Goal: Navigation & Orientation: Find specific page/section

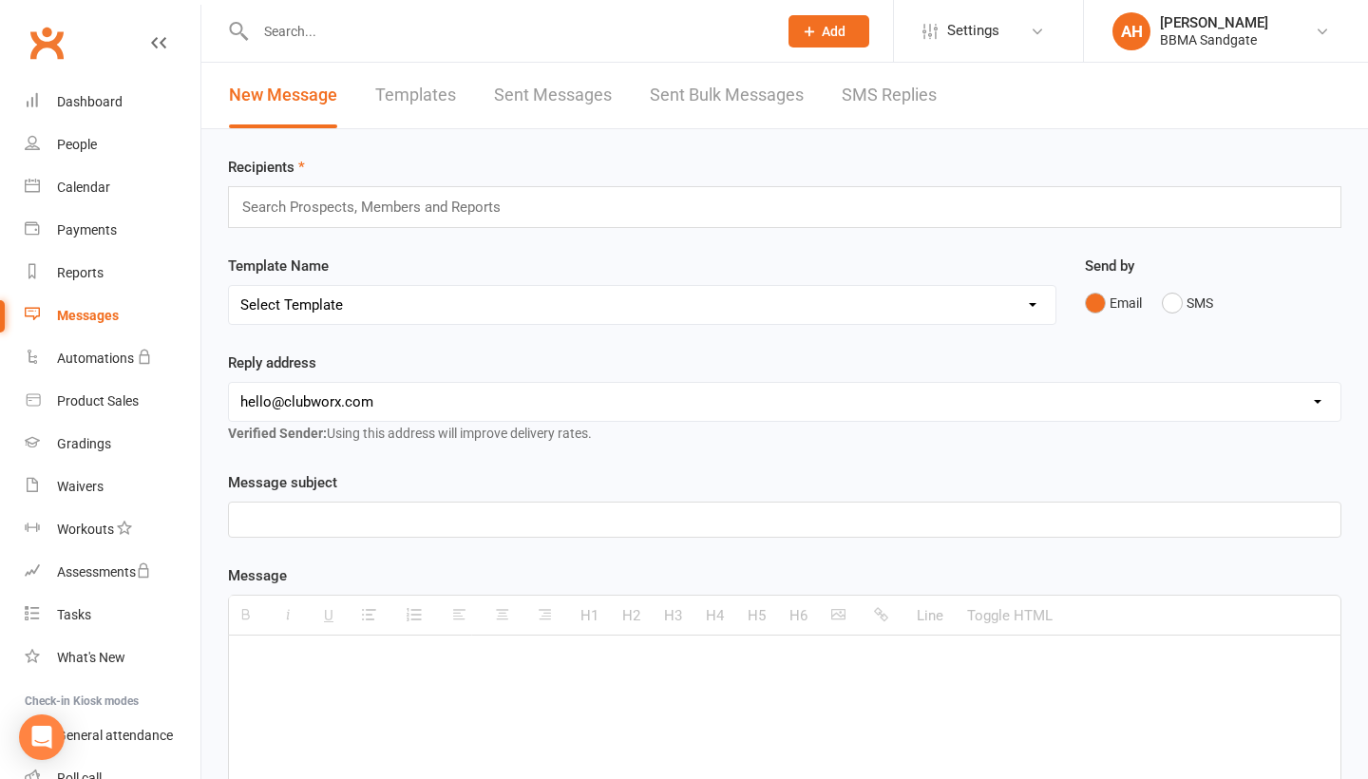
click at [891, 103] on link "SMS Replies" at bounding box center [889, 96] width 95 height 66
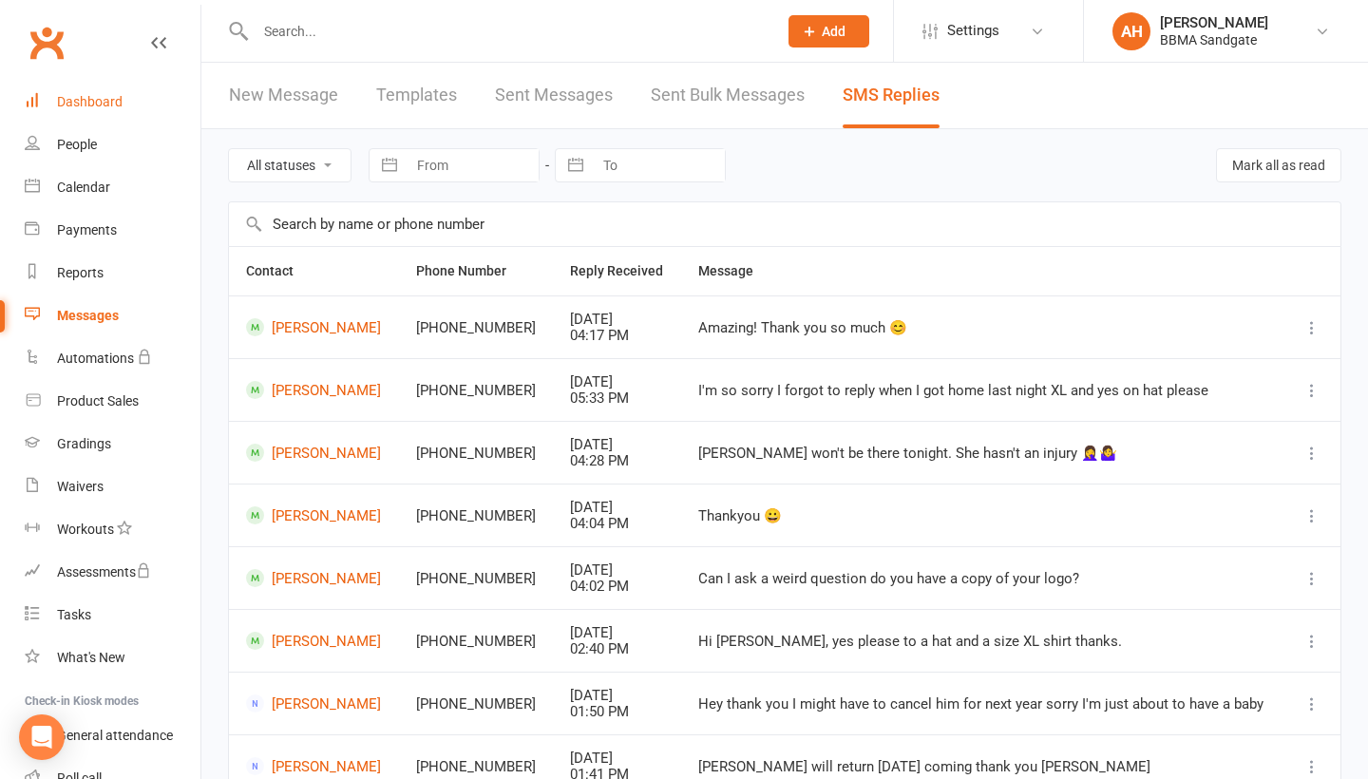
drag, startPoint x: 891, startPoint y: 103, endPoint x: 96, endPoint y: 111, distance: 795.3
click at [96, 111] on link "Dashboard" at bounding box center [113, 102] width 176 height 43
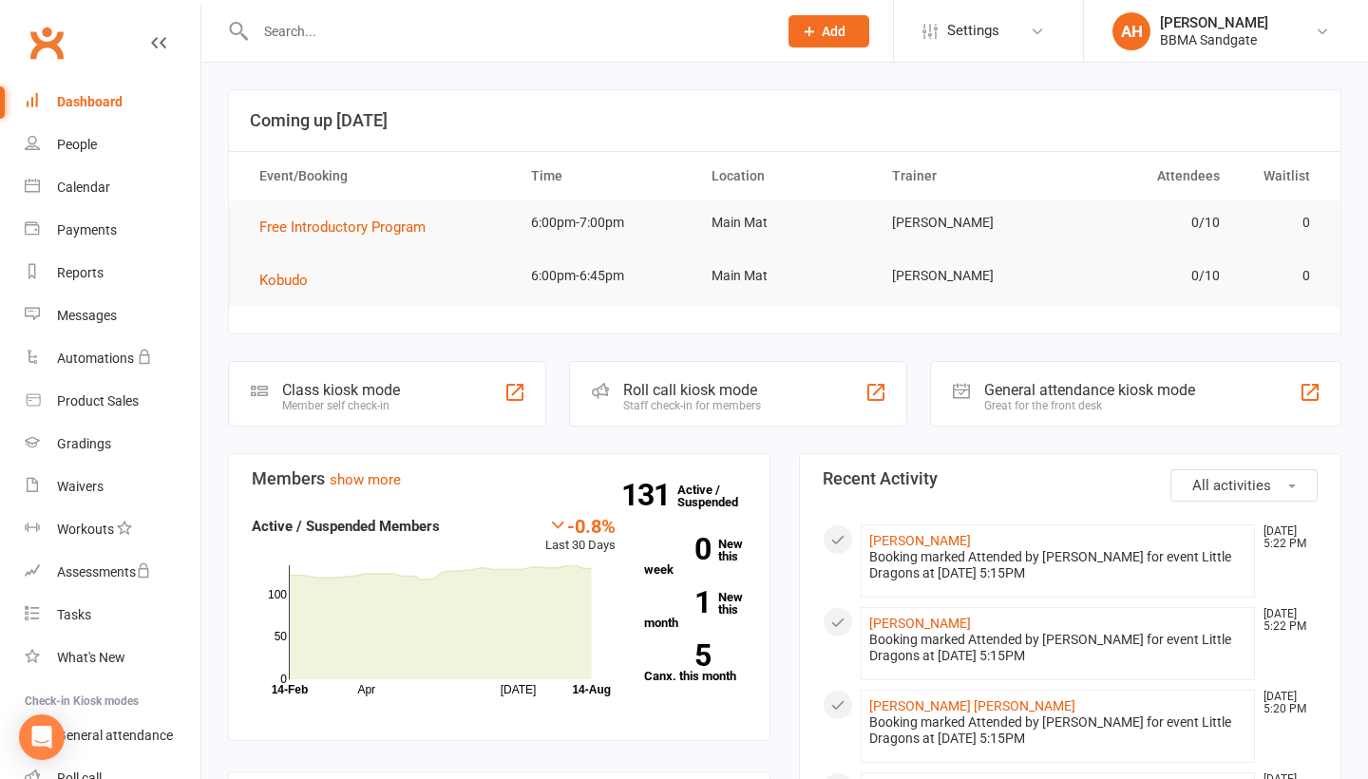
click at [108, 312] on div "Messages" at bounding box center [87, 315] width 60 height 15
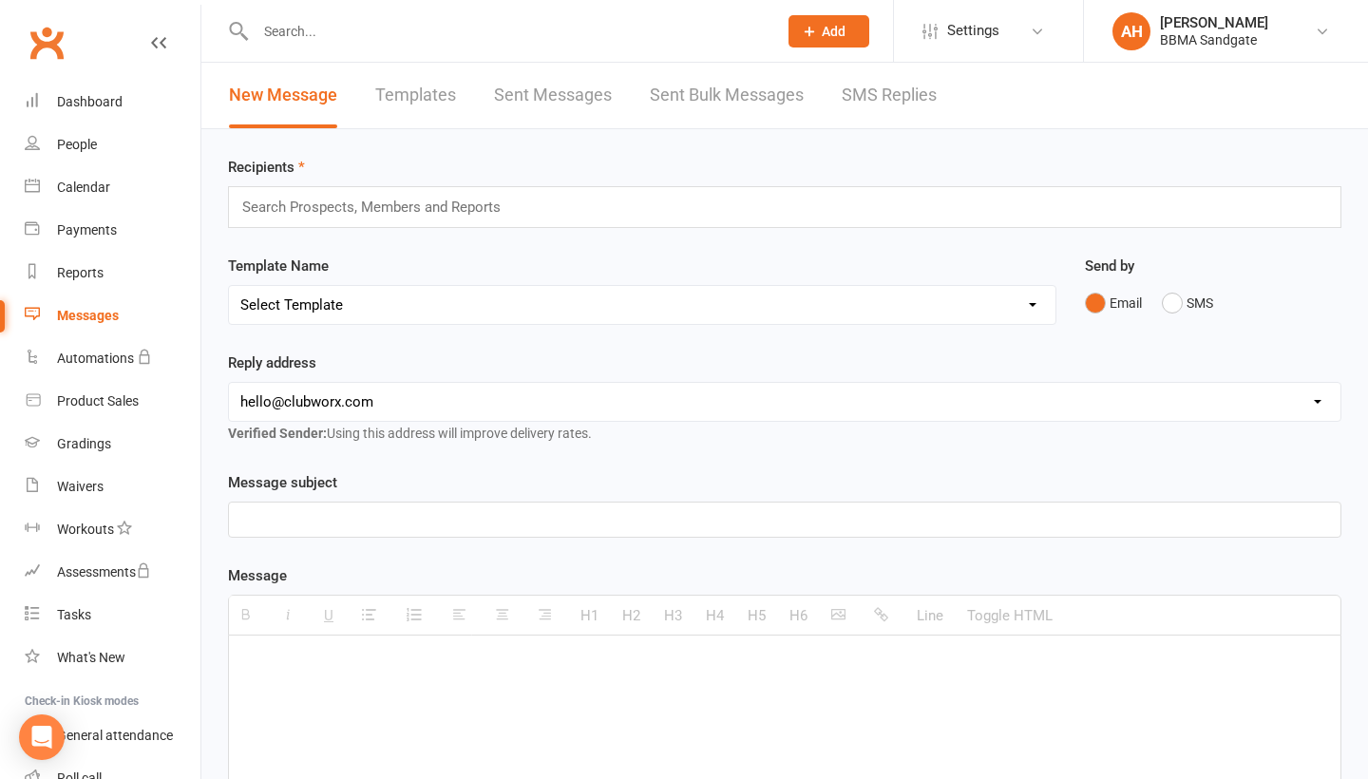
click at [876, 106] on link "SMS Replies" at bounding box center [889, 96] width 95 height 66
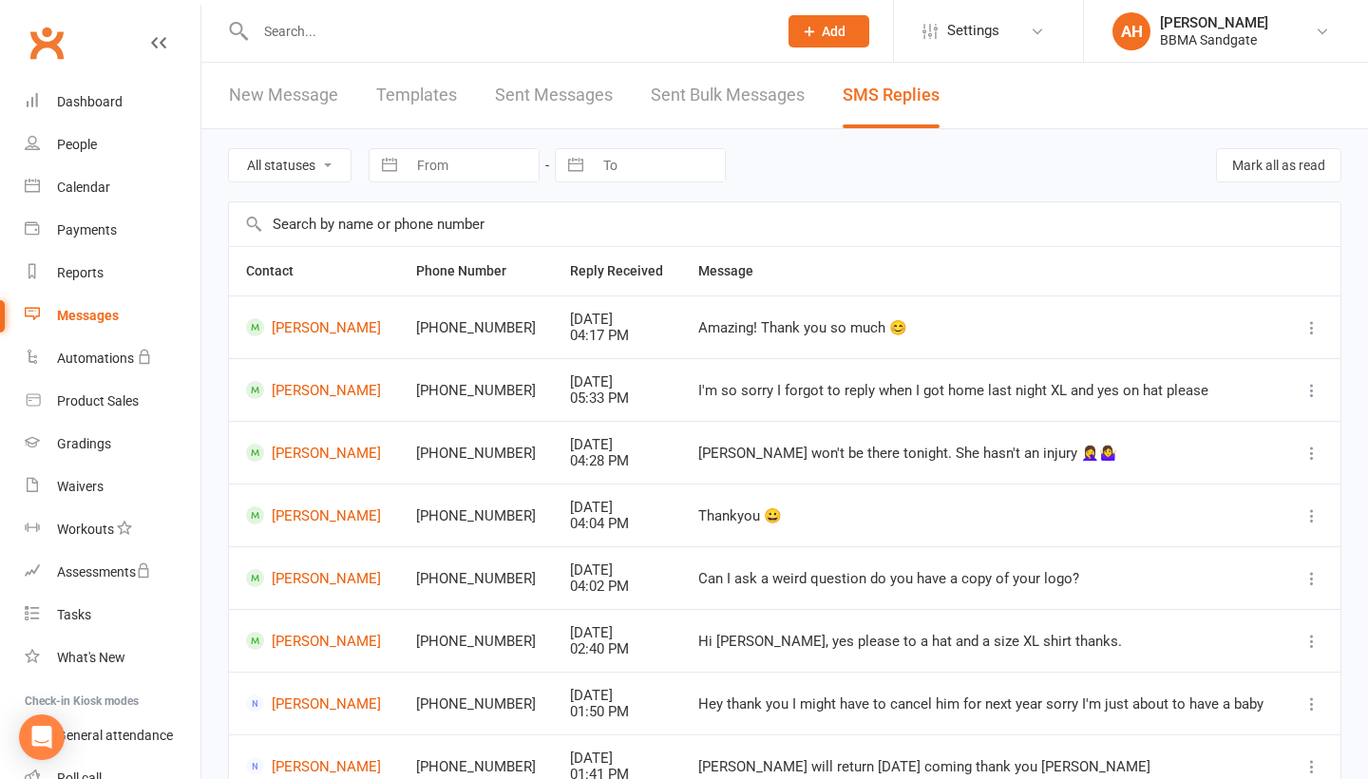
click at [161, 99] on link "Dashboard" at bounding box center [113, 102] width 176 height 43
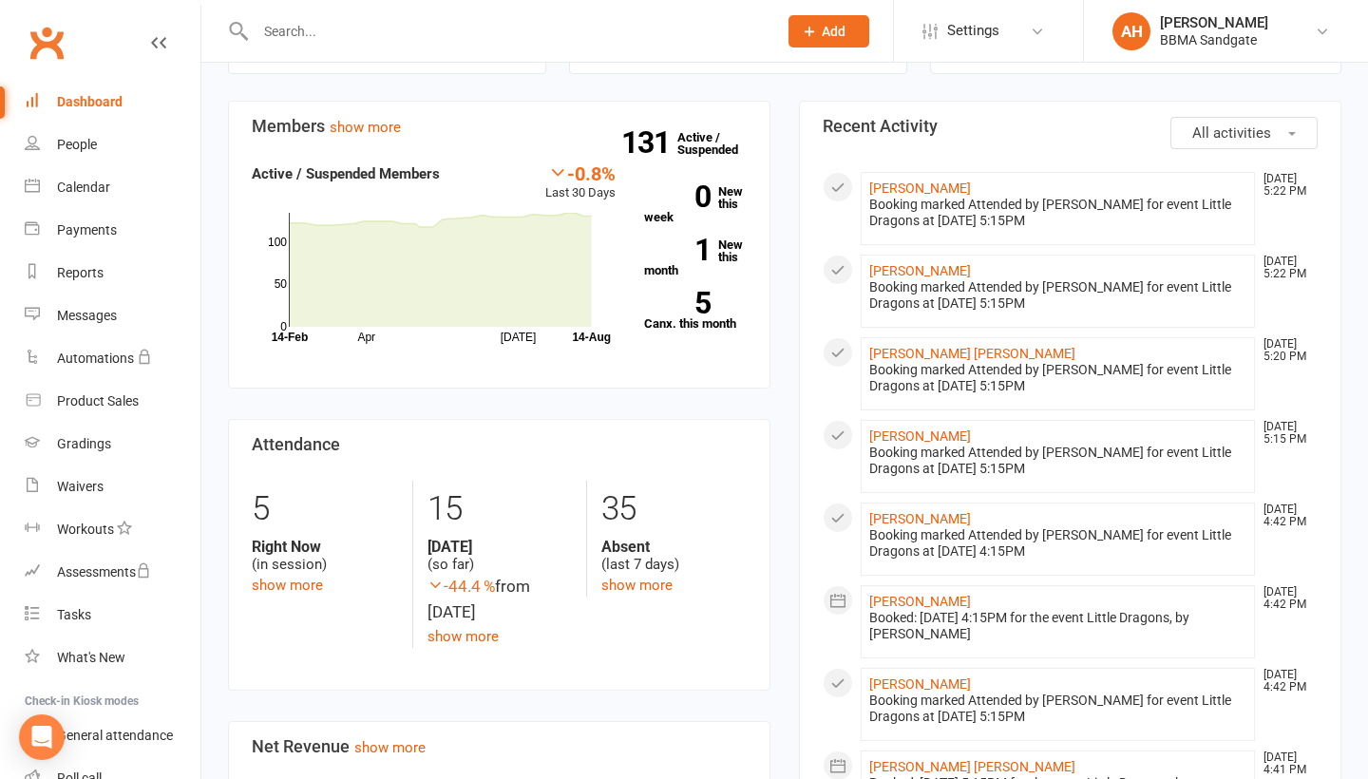
scroll to position [355, 0]
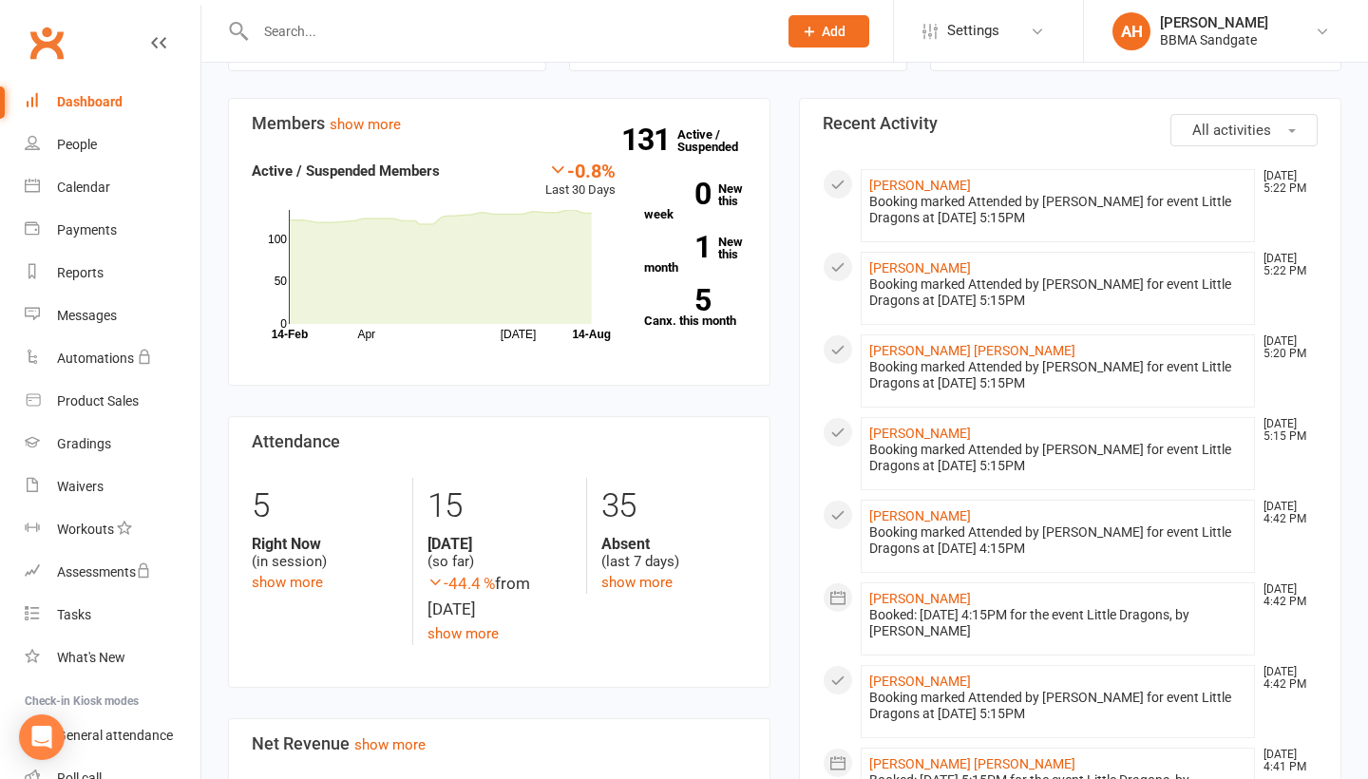
click at [644, 586] on link "show more" at bounding box center [636, 582] width 71 height 17
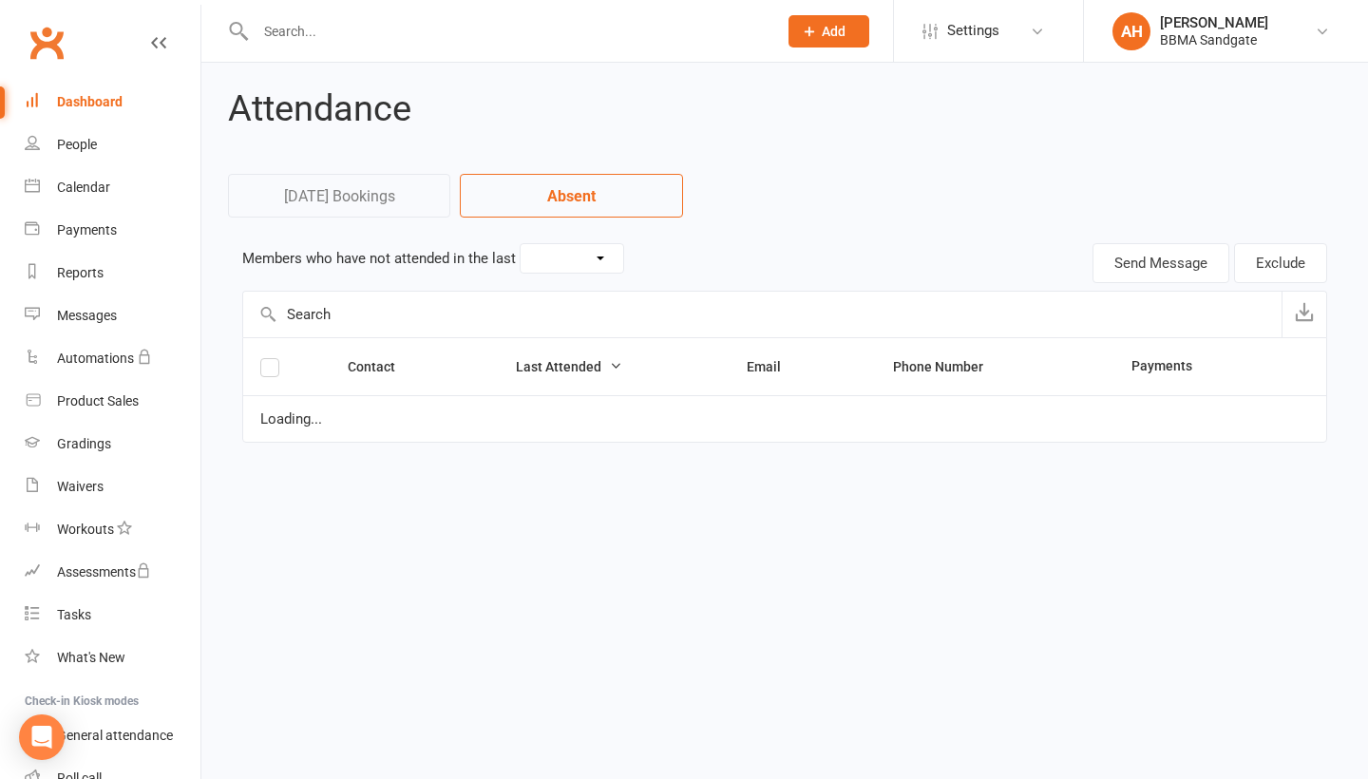
select select "7"
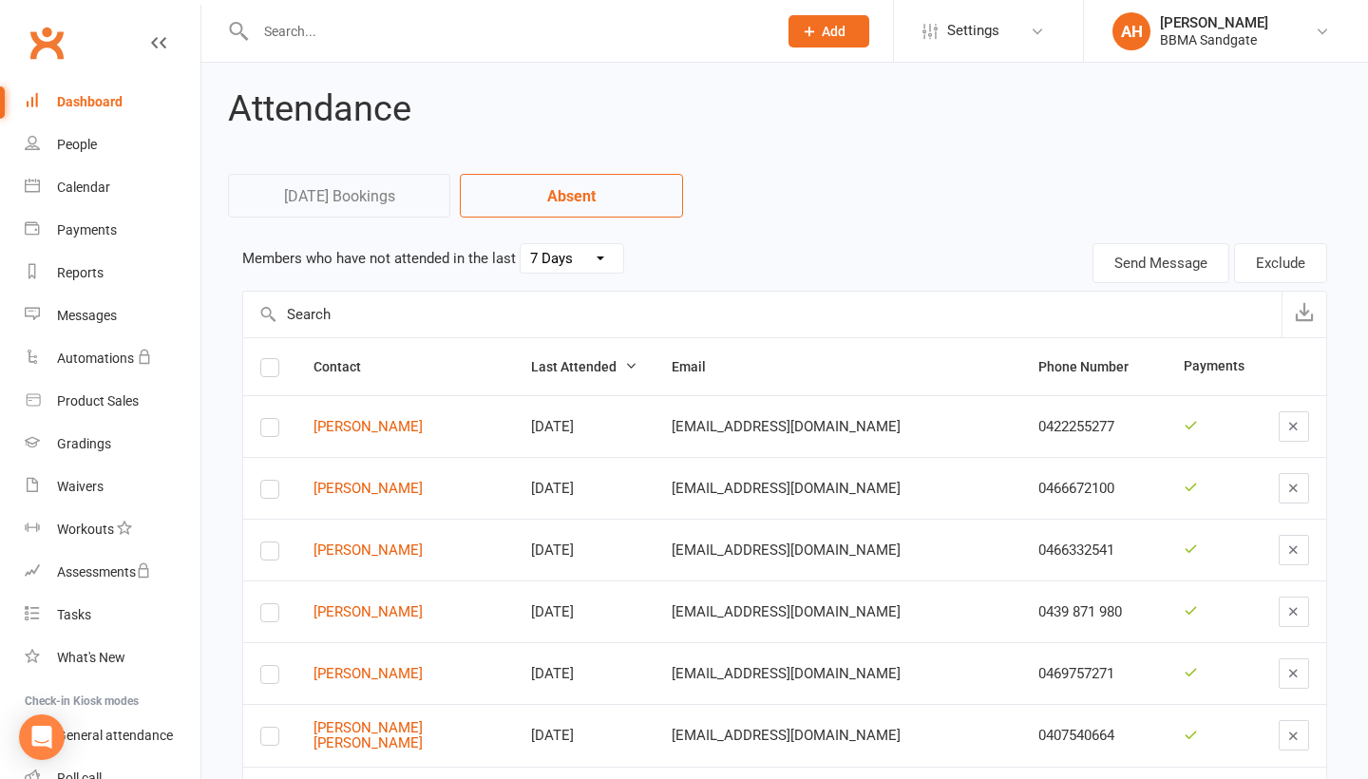
click at [107, 102] on div "Dashboard" at bounding box center [90, 101] width 66 height 15
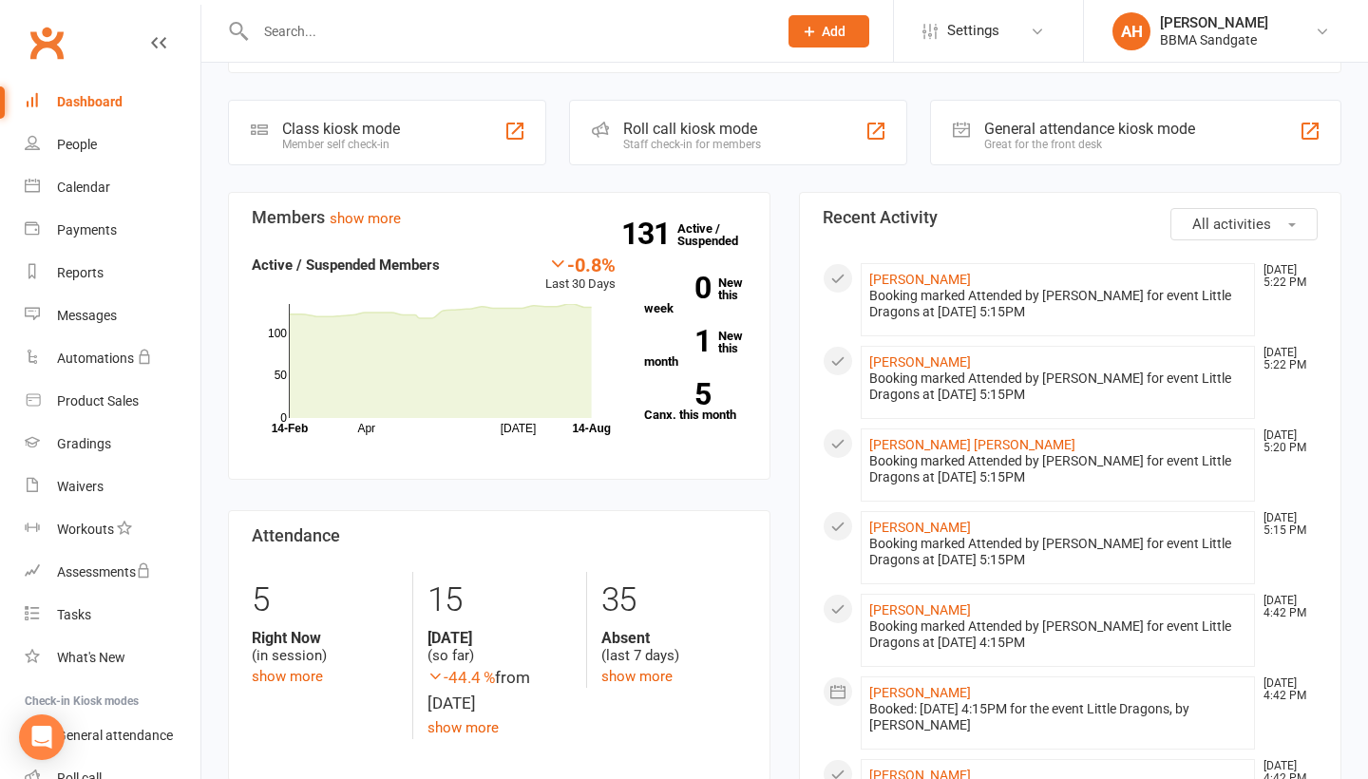
scroll to position [261, 0]
click at [634, 675] on link "show more" at bounding box center [636, 676] width 71 height 17
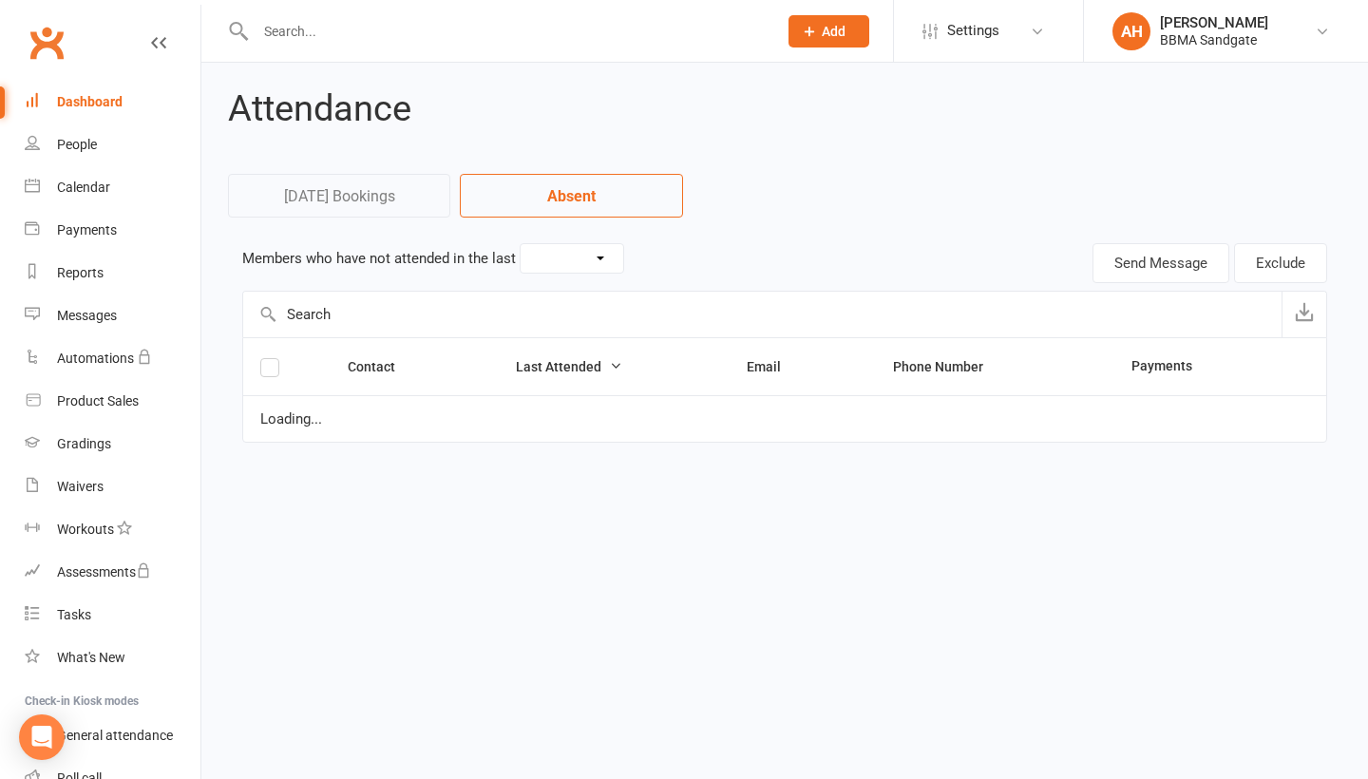
select select "7"
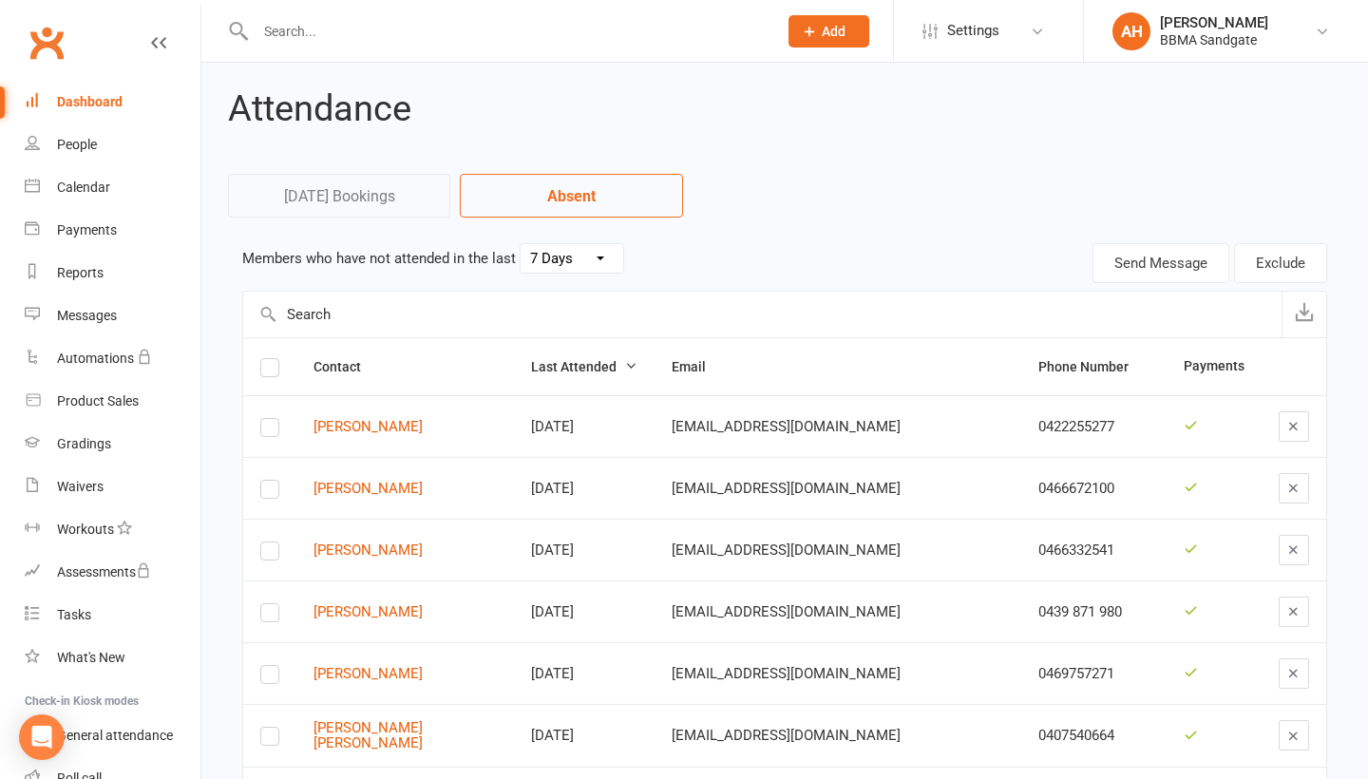
drag, startPoint x: 634, startPoint y: 675, endPoint x: 106, endPoint y: 102, distance: 778.7
click at [106, 102] on div "Dashboard" at bounding box center [90, 101] width 66 height 15
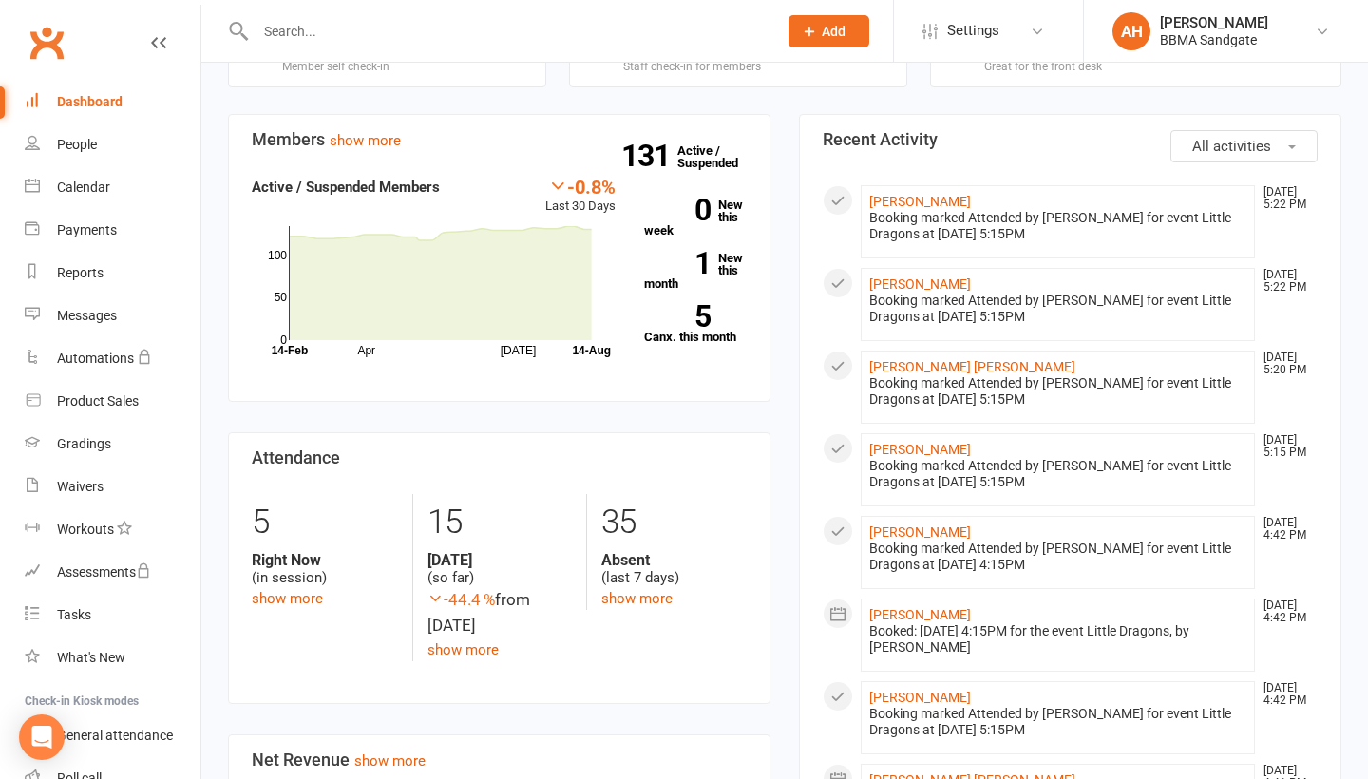
scroll to position [350, 0]
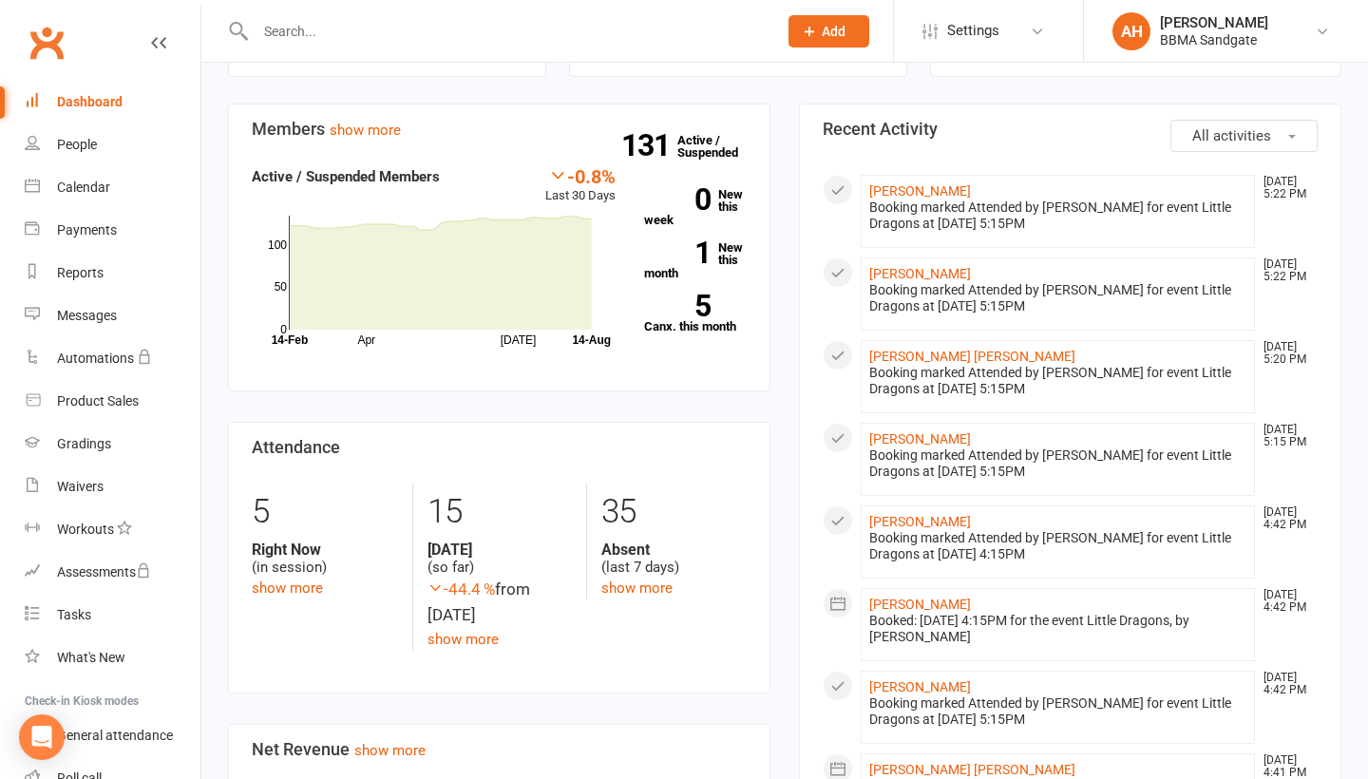
click at [100, 321] on div "Messages" at bounding box center [87, 315] width 60 height 15
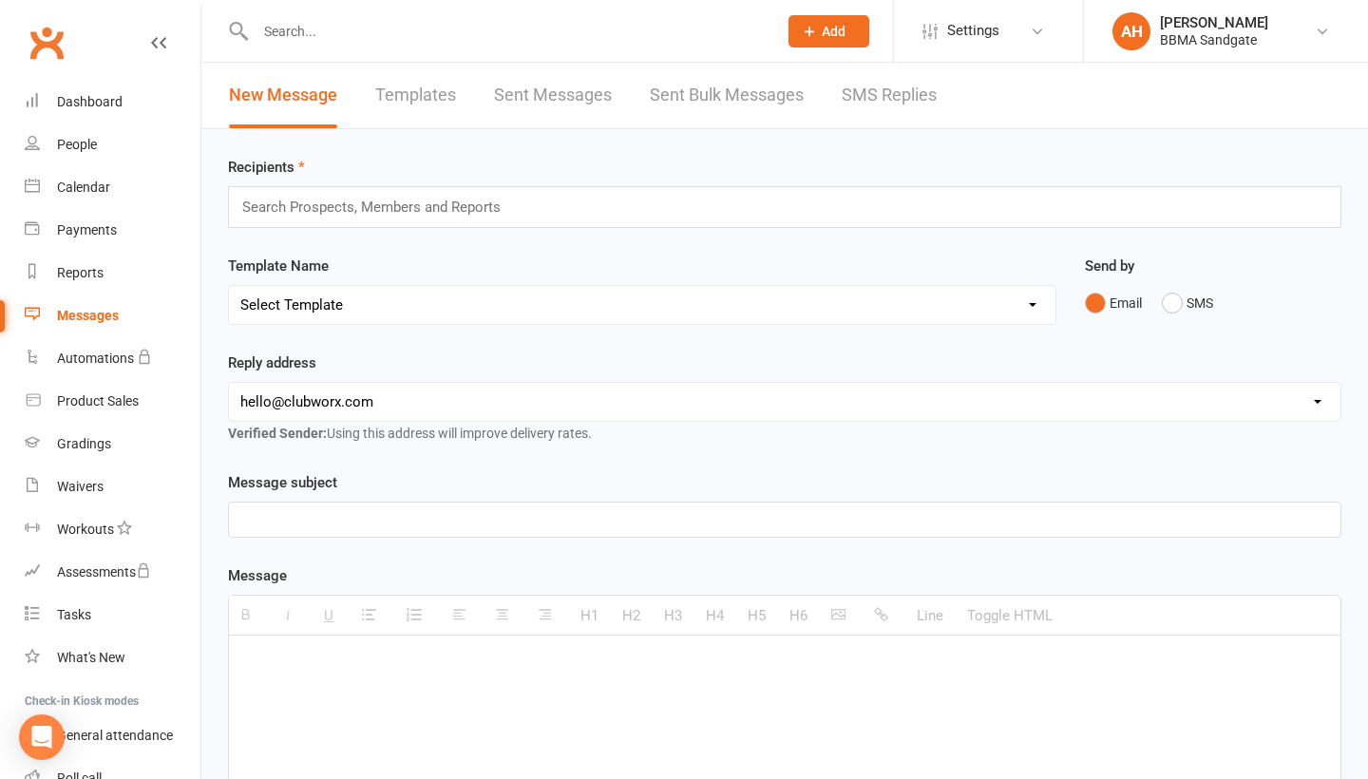
click at [912, 111] on link "SMS Replies" at bounding box center [889, 96] width 95 height 66
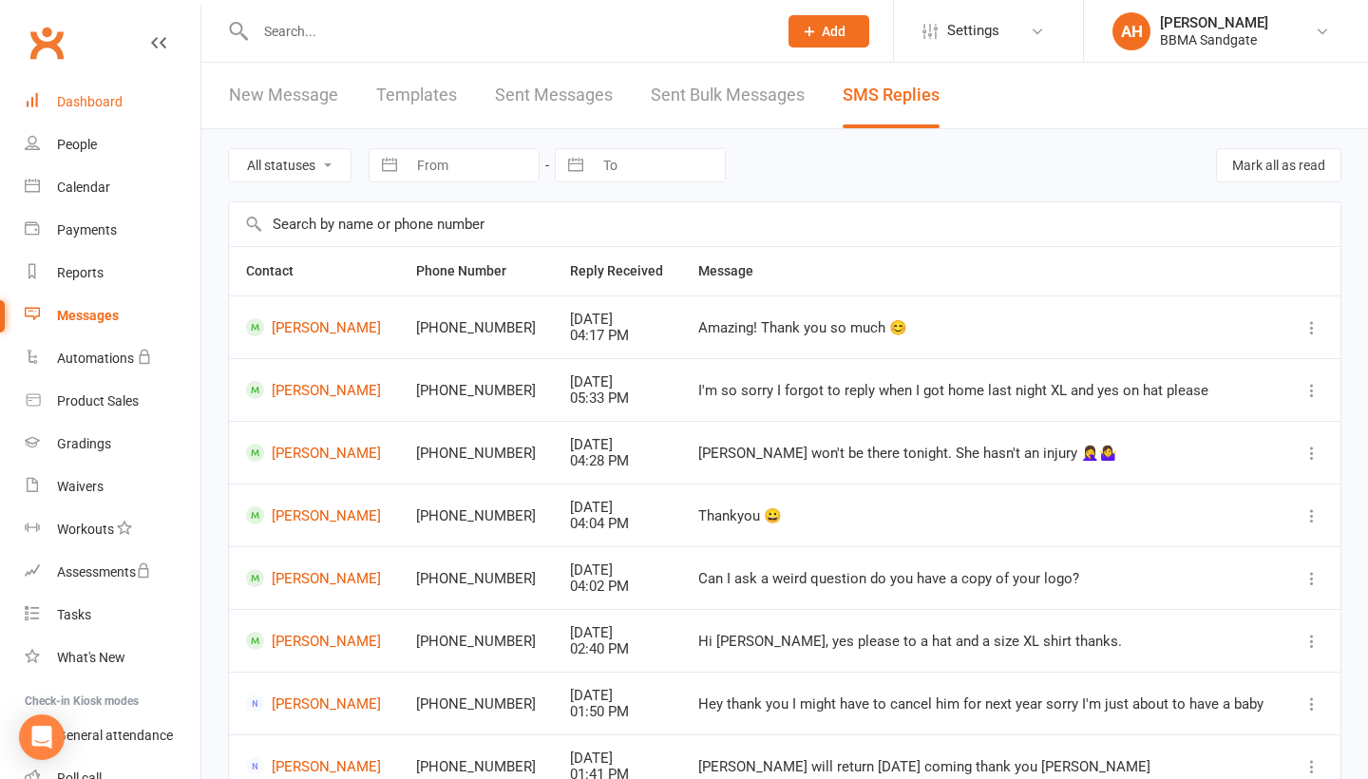
drag, startPoint x: 912, startPoint y: 111, endPoint x: 147, endPoint y: 105, distance: 764.9
click at [147, 105] on link "Dashboard" at bounding box center [113, 102] width 176 height 43
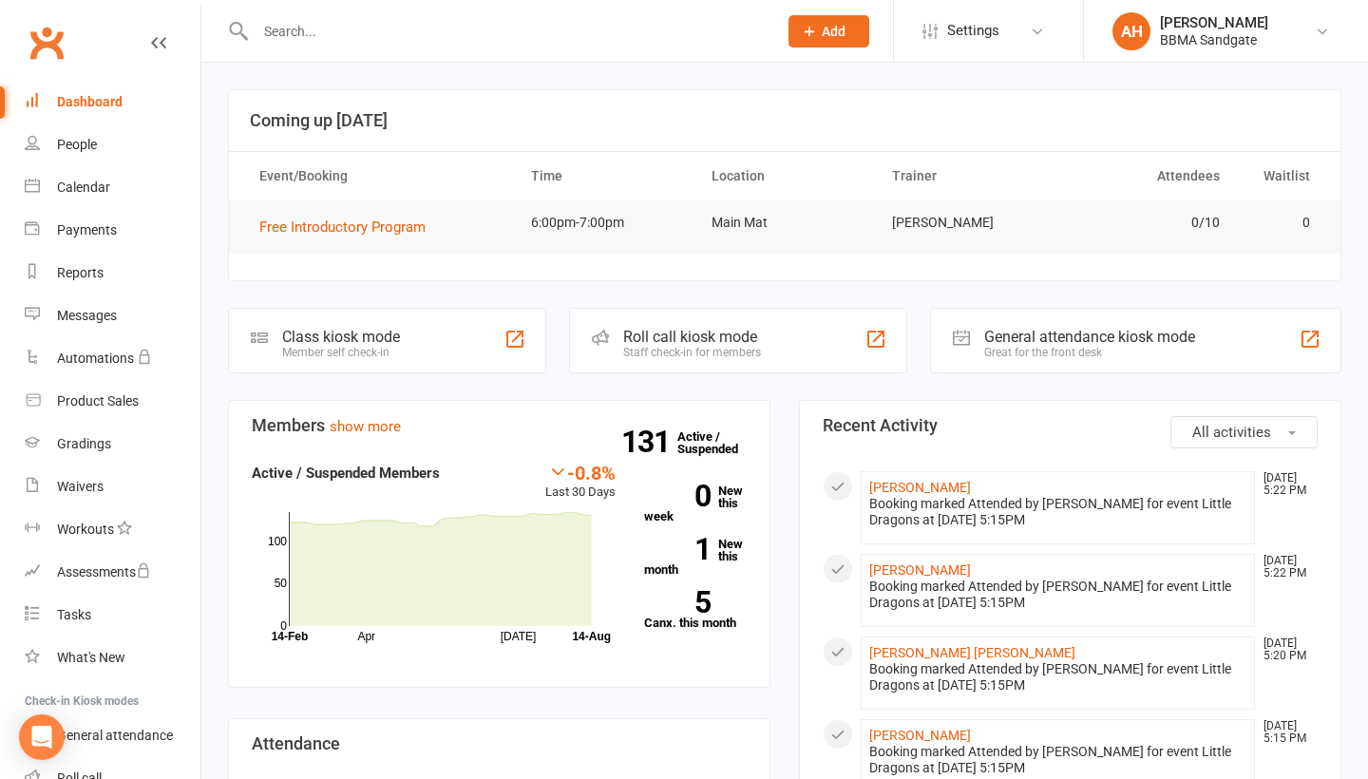
click at [125, 311] on link "Messages" at bounding box center [113, 316] width 176 height 43
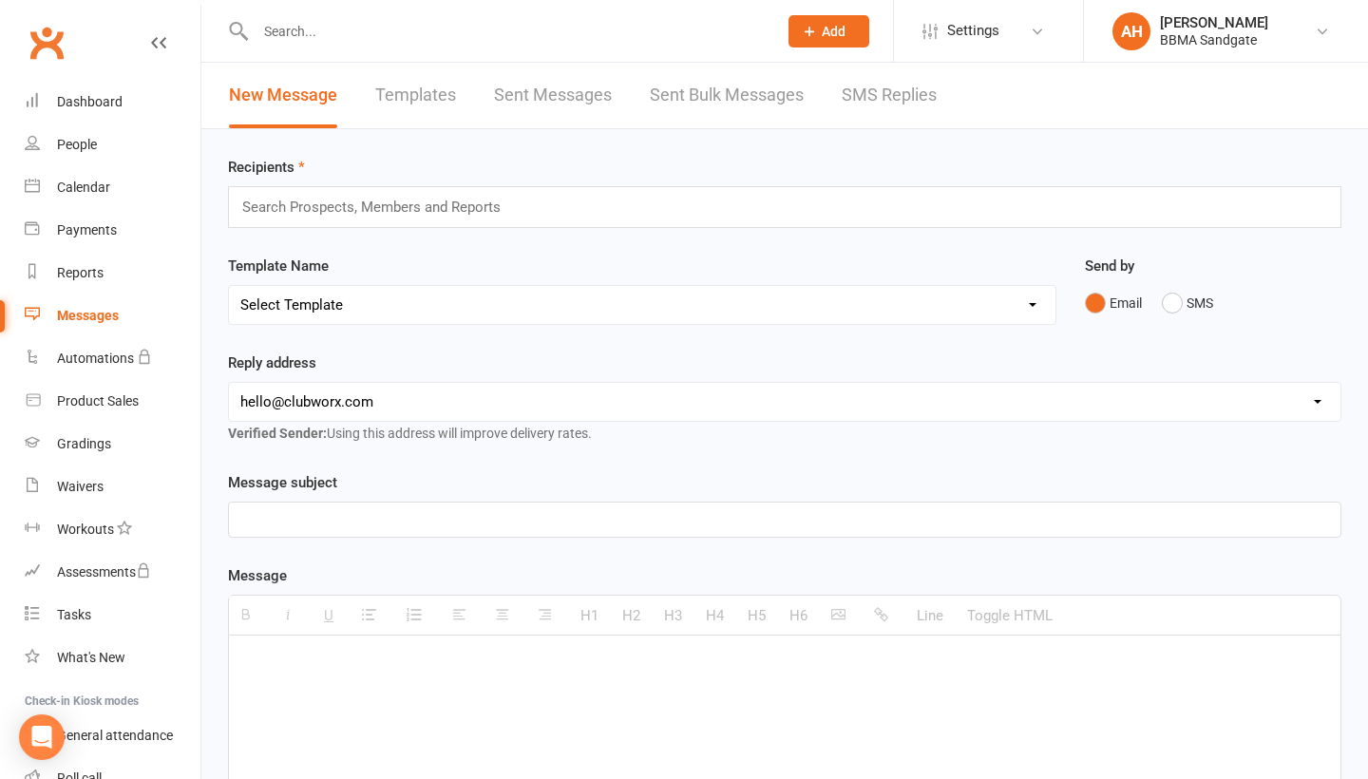
click at [851, 117] on link "SMS Replies" at bounding box center [889, 96] width 95 height 66
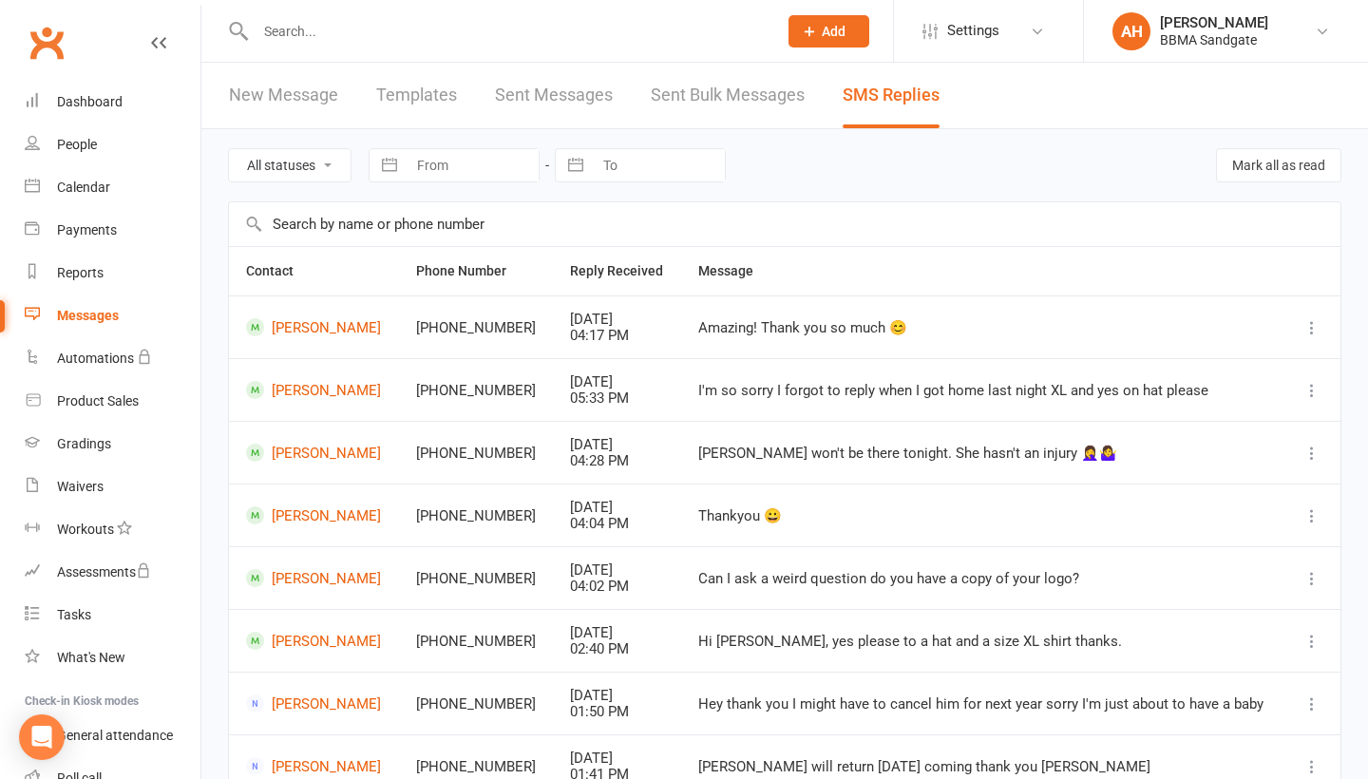
click at [132, 110] on link "Dashboard" at bounding box center [113, 102] width 176 height 43
